Goal: Transaction & Acquisition: Purchase product/service

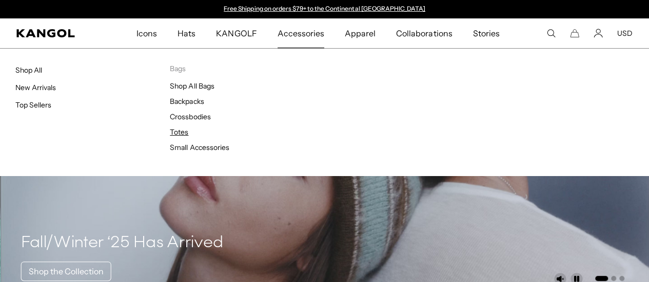
click at [179, 132] on link "Totes" at bounding box center [179, 132] width 18 height 9
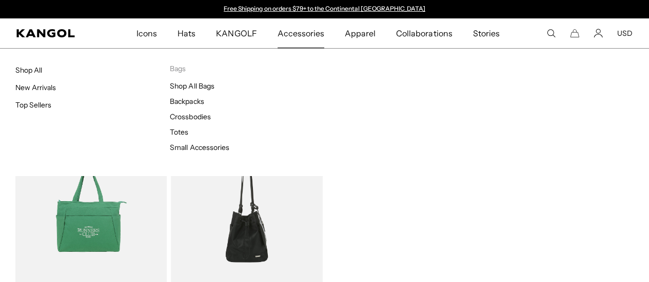
click at [200, 120] on link "Crossbodies" at bounding box center [190, 116] width 41 height 9
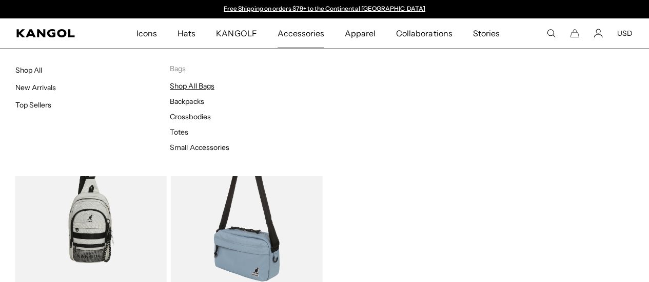
click at [205, 89] on link "Shop All Bags" at bounding box center [192, 86] width 44 height 9
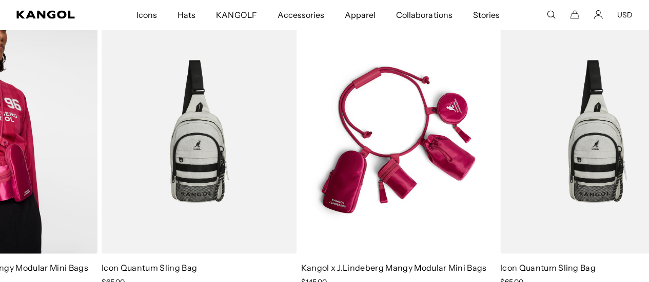
scroll to position [0, 211]
drag, startPoint x: 638, startPoint y: 124, endPoint x: 212, endPoint y: 124, distance: 426.1
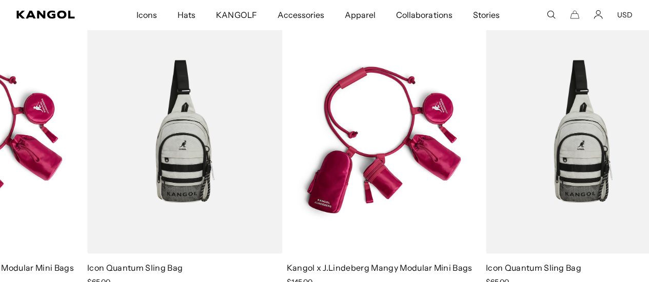
drag, startPoint x: 527, startPoint y: 120, endPoint x: 178, endPoint y: 121, distance: 348.6
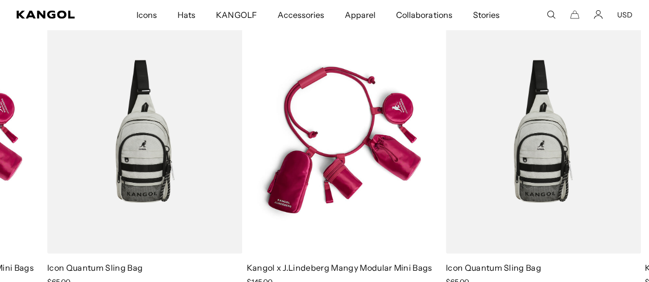
drag, startPoint x: 563, startPoint y: 118, endPoint x: 161, endPoint y: 122, distance: 402.0
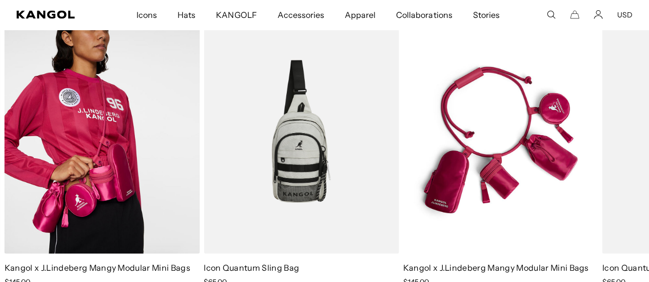
scroll to position [0, 0]
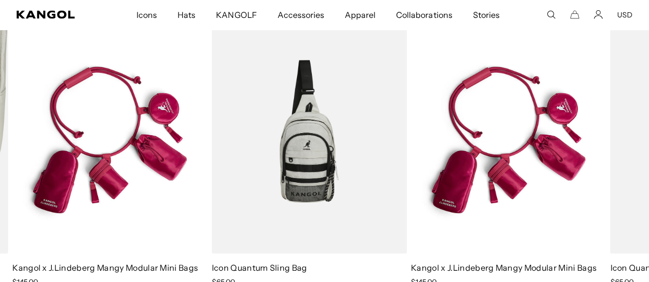
drag, startPoint x: 600, startPoint y: 119, endPoint x: 146, endPoint y: 119, distance: 454.3
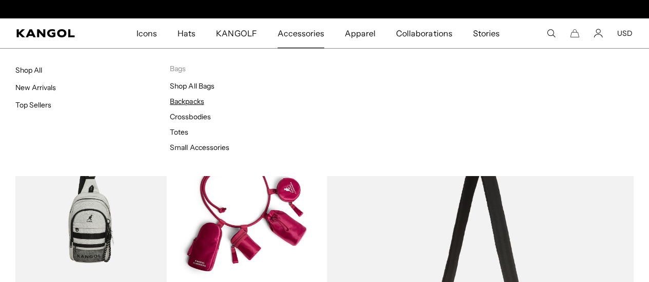
scroll to position [0, 211]
click at [183, 99] on link "Backpacks" at bounding box center [187, 101] width 34 height 9
